Goal: Transaction & Acquisition: Purchase product/service

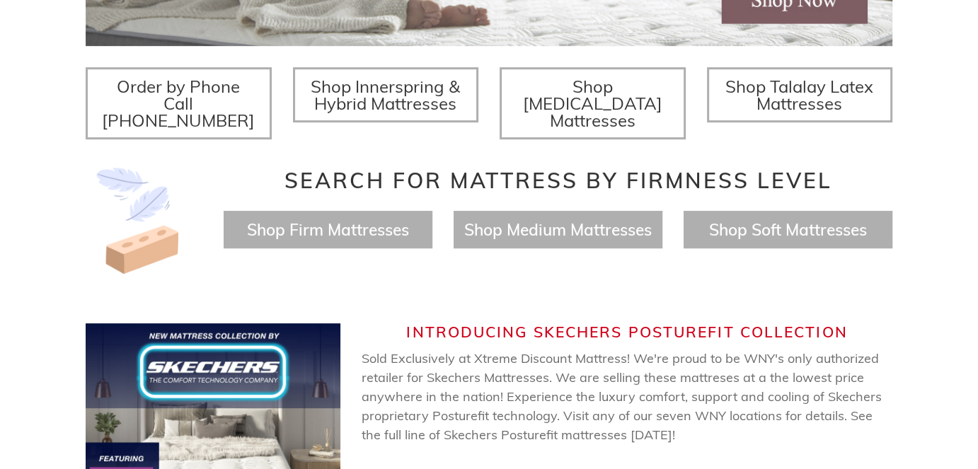
scroll to position [545, 0]
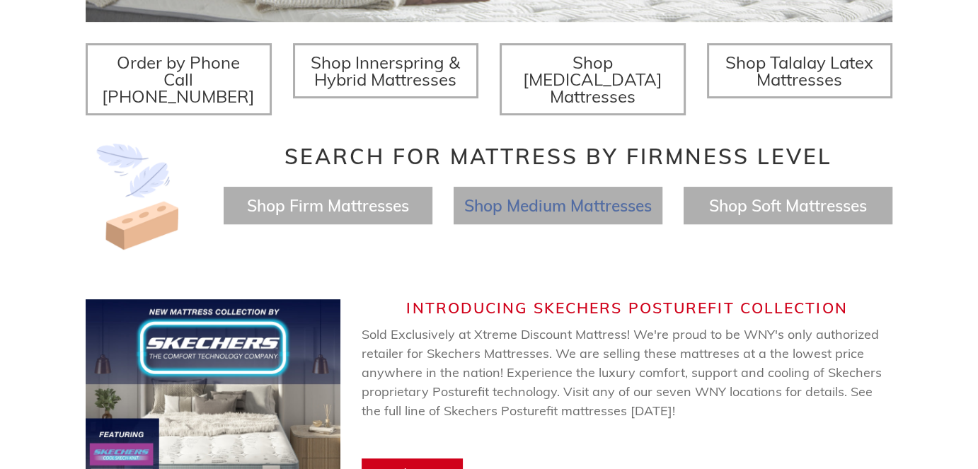
click at [493, 195] on span "Shop Medium Mattresses" at bounding box center [558, 205] width 188 height 21
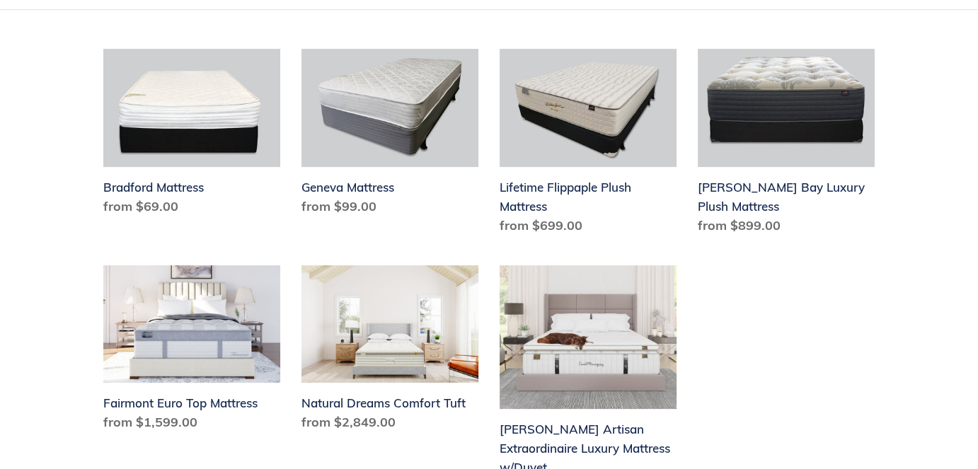
scroll to position [411, 0]
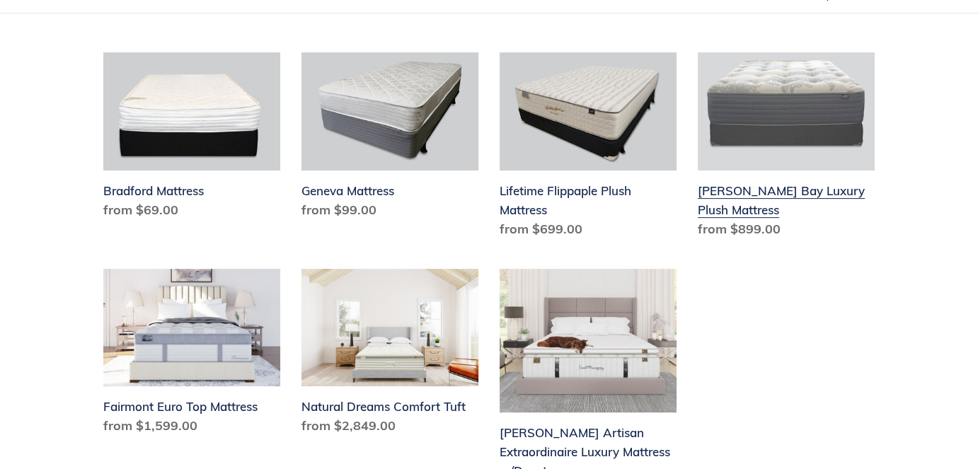
click at [721, 201] on link "[PERSON_NAME] Bay Luxury Plush Mattress" at bounding box center [786, 148] width 177 height 192
